Goal: Find specific page/section: Find specific page/section

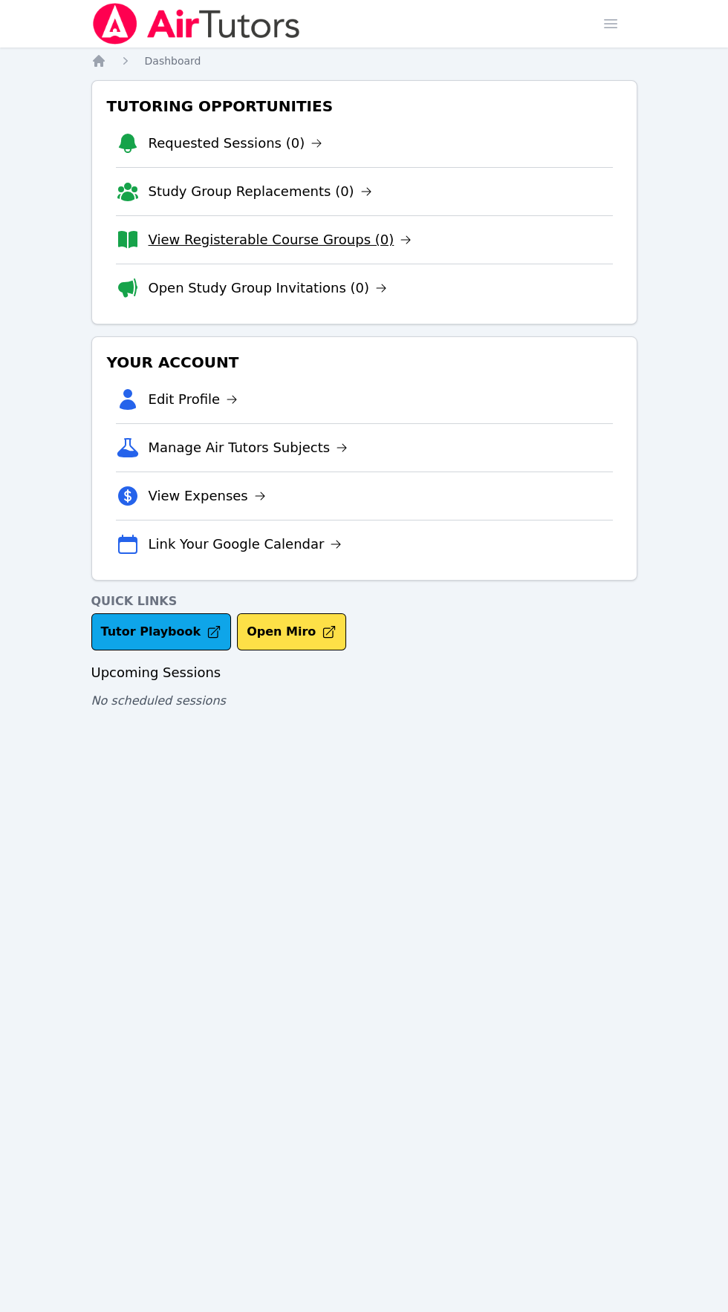
click at [331, 239] on link "View Registerable Course Groups (0)" at bounding box center [281, 239] width 264 height 21
